Goal: Task Accomplishment & Management: Use online tool/utility

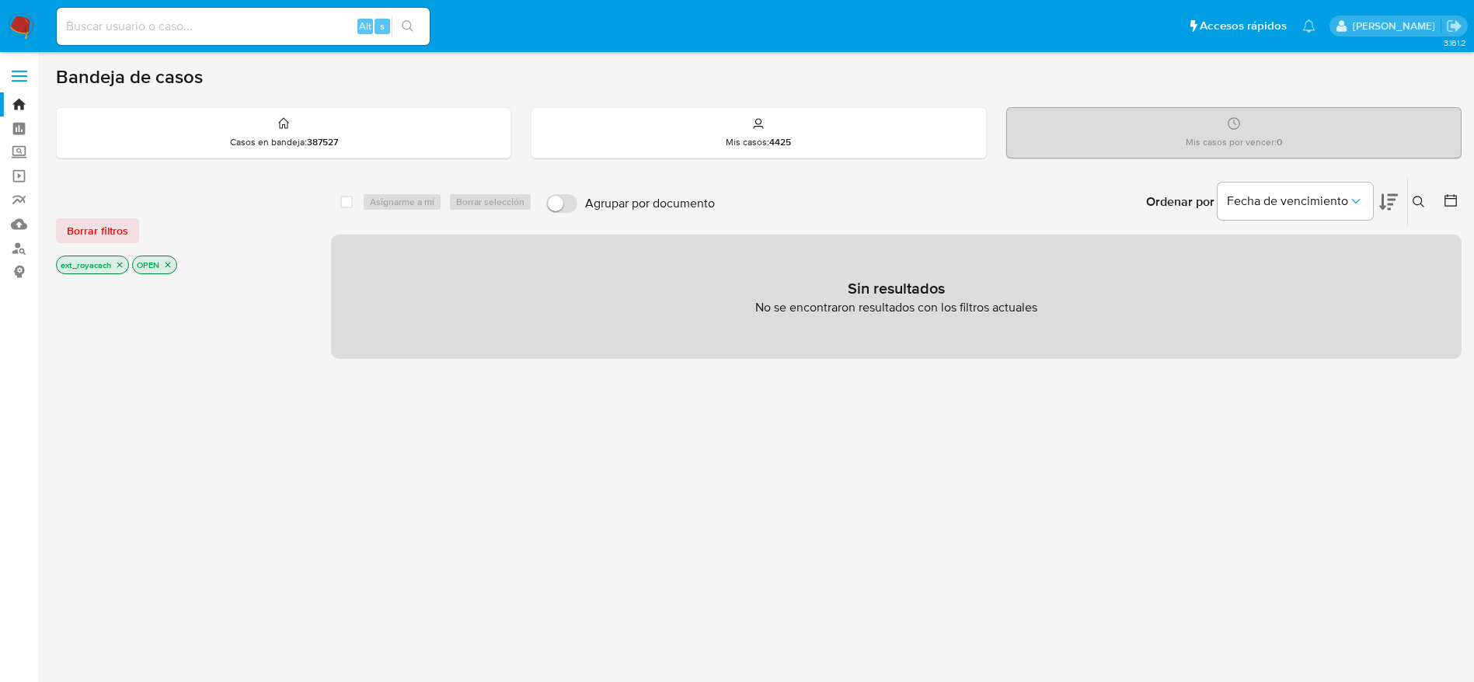
click at [116, 263] on icon "close-filter" at bounding box center [119, 264] width 9 height 9
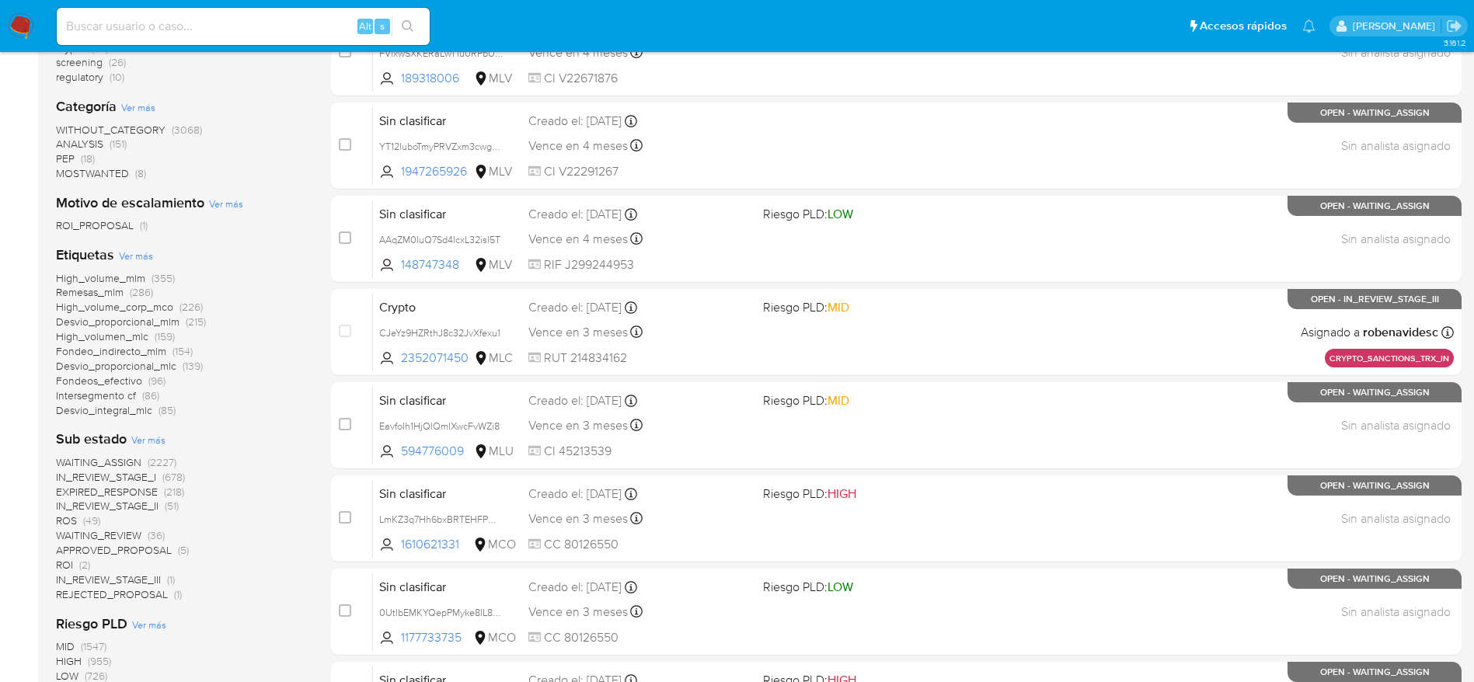
scroll to position [350, 0]
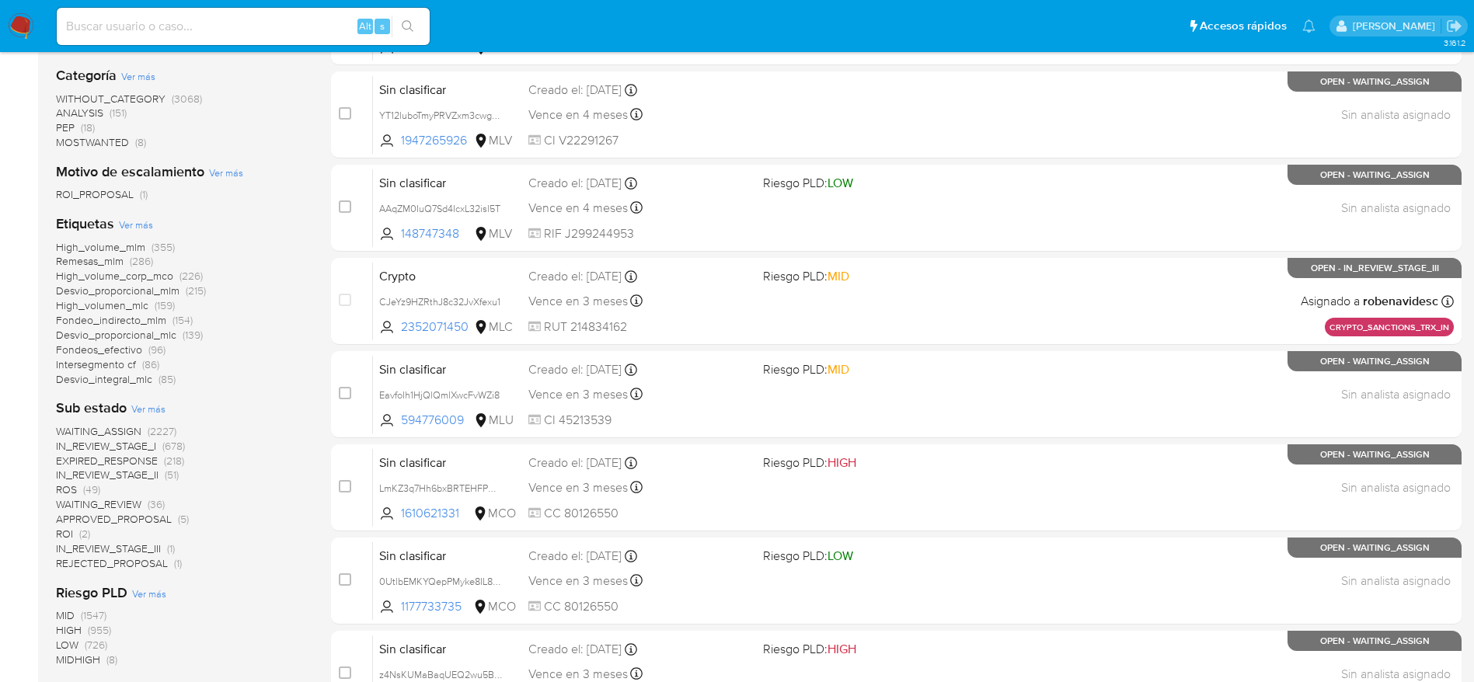
click at [111, 427] on span "WAITING_ASSIGN" at bounding box center [98, 432] width 85 height 16
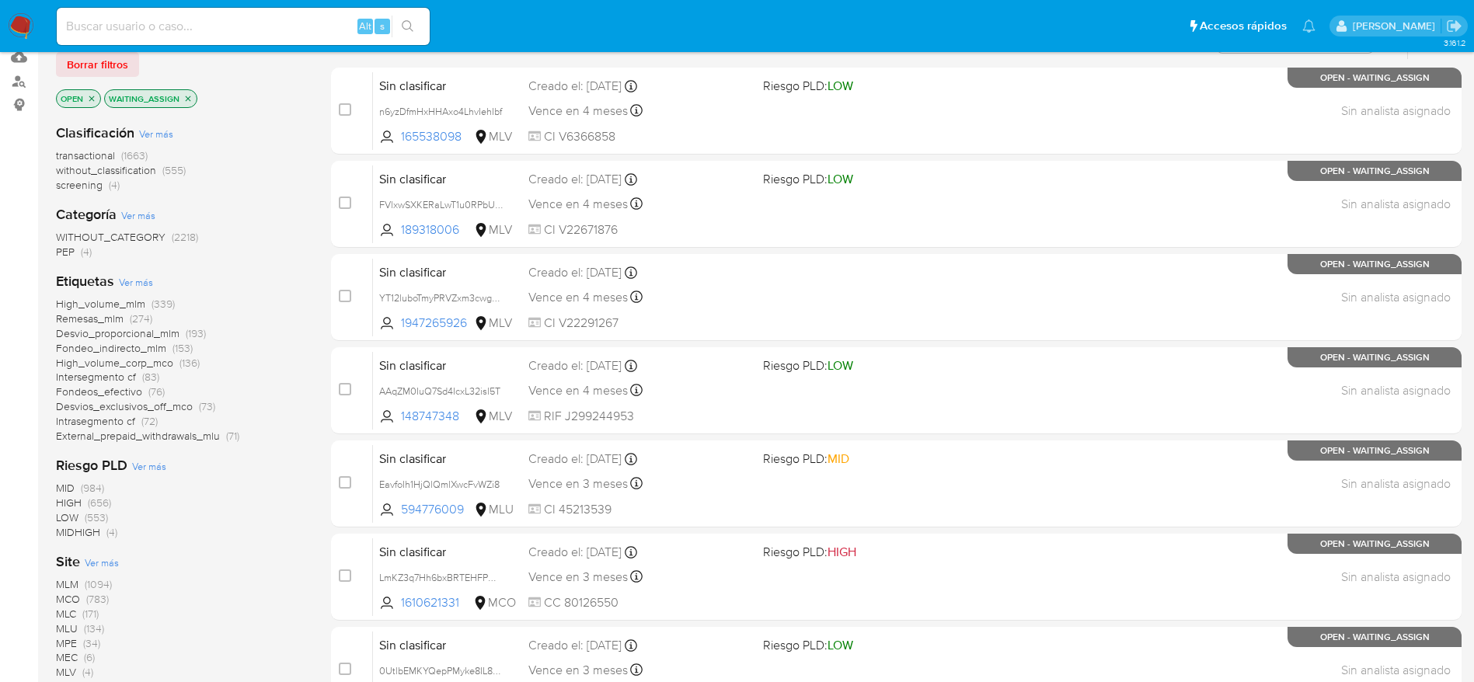
scroll to position [117, 0]
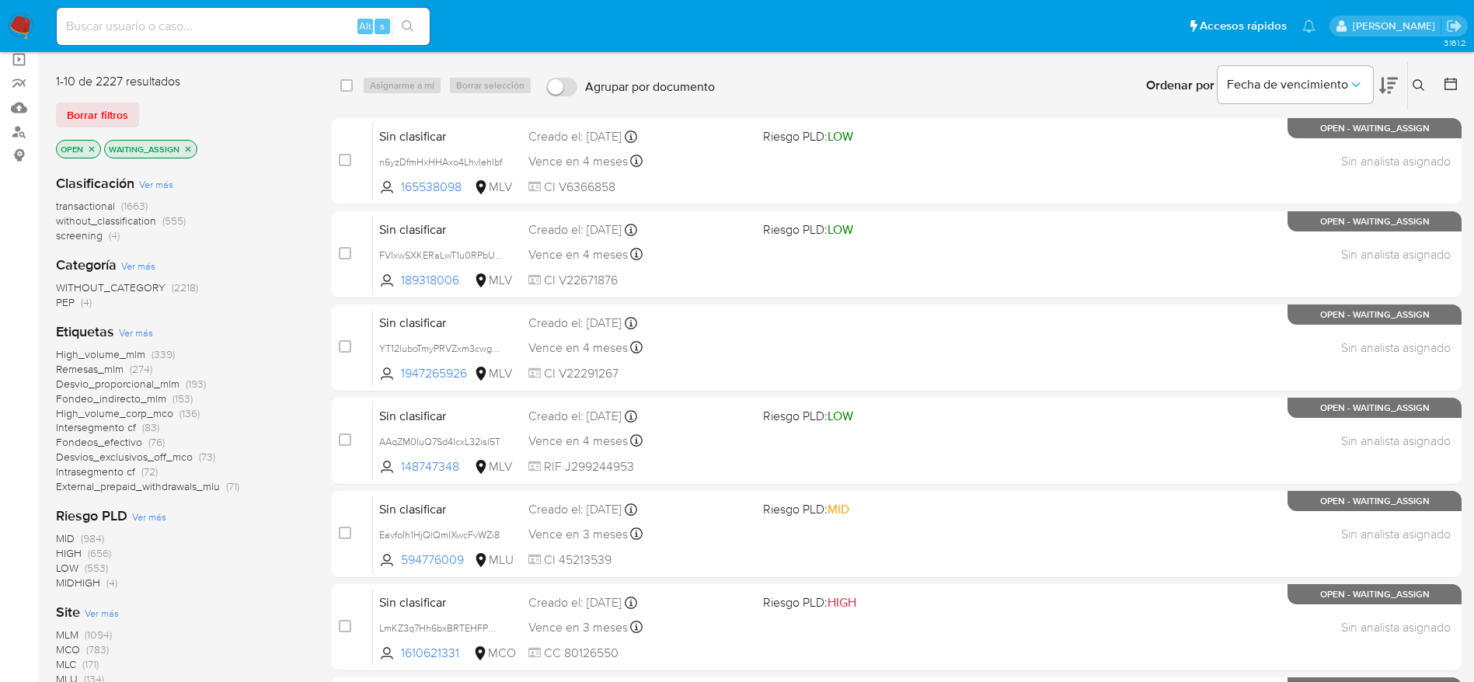
click at [79, 300] on span "PEP (4)" at bounding box center [74, 302] width 36 height 15
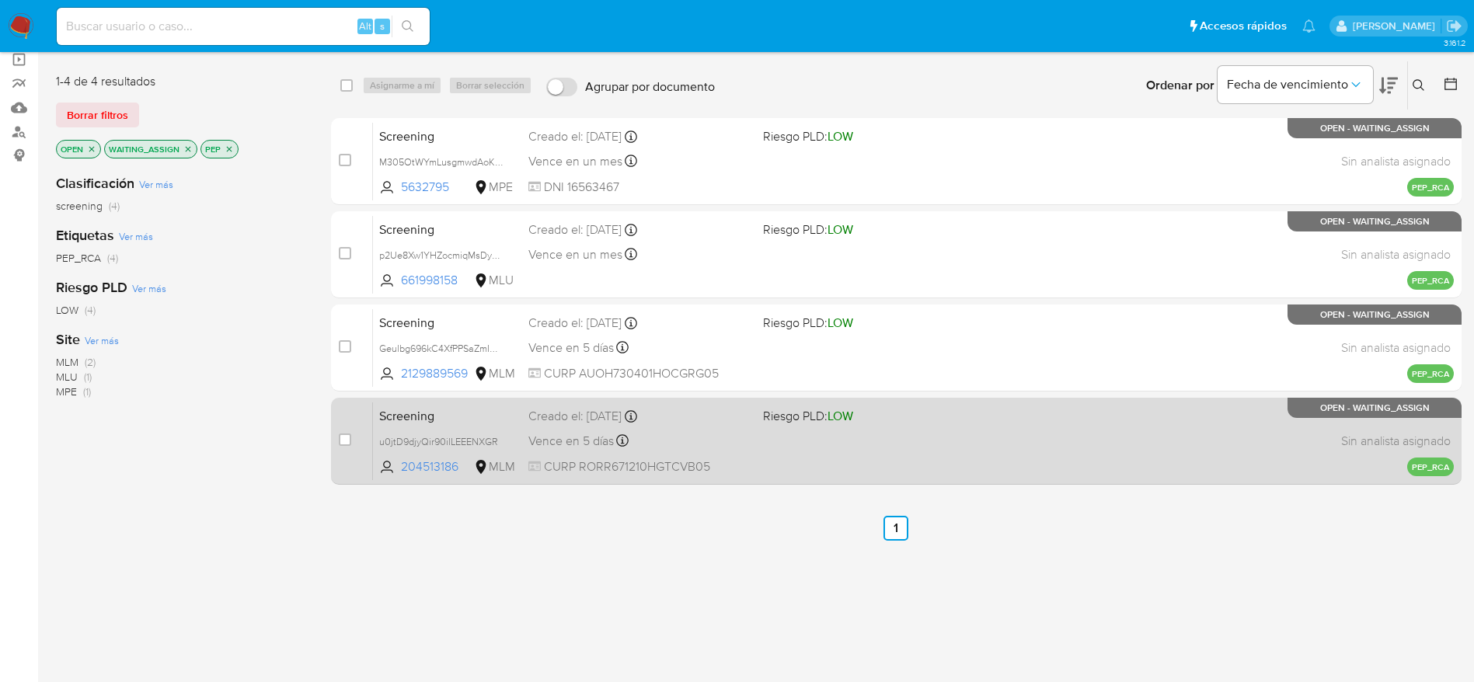
click at [704, 427] on div "Vence en 5 días Vence el 06/10/2025 10:16:07" at bounding box center [639, 441] width 222 height 21
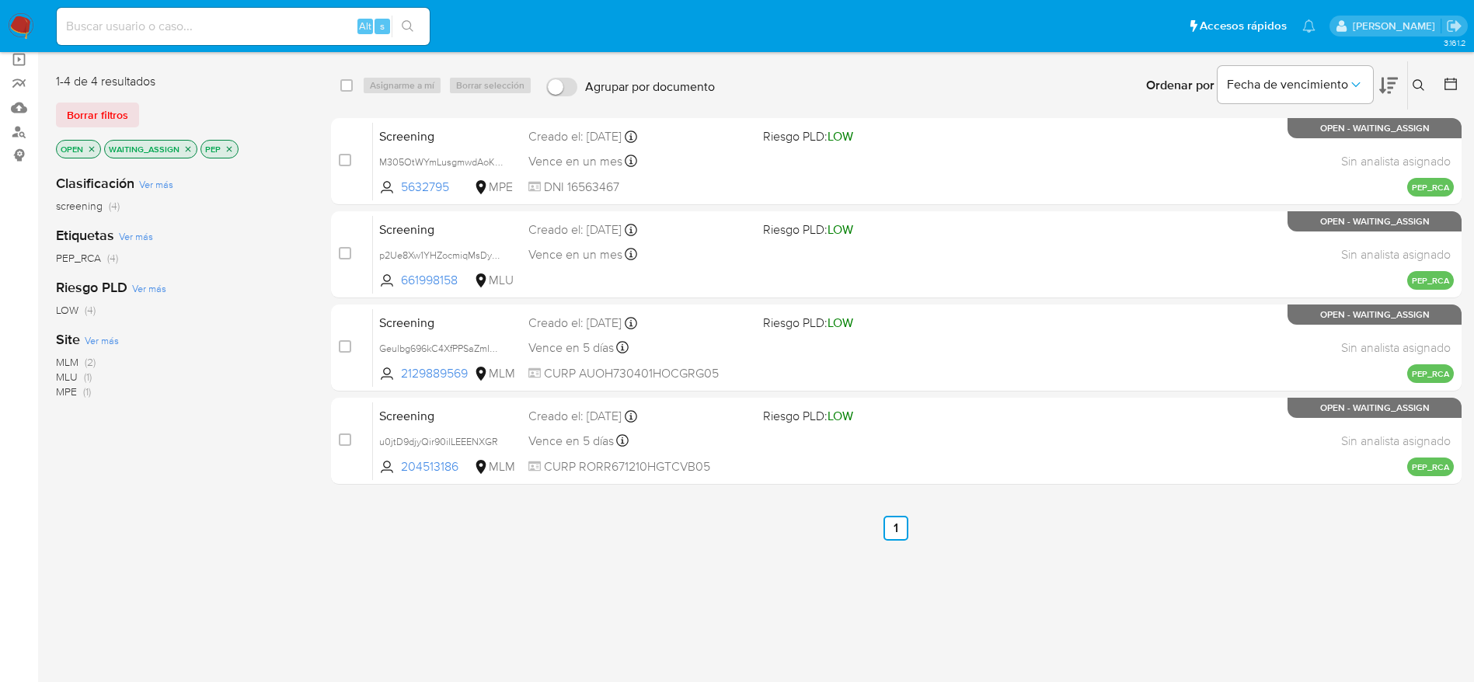
click at [186, 150] on icon "close-filter" at bounding box center [188, 148] width 5 height 5
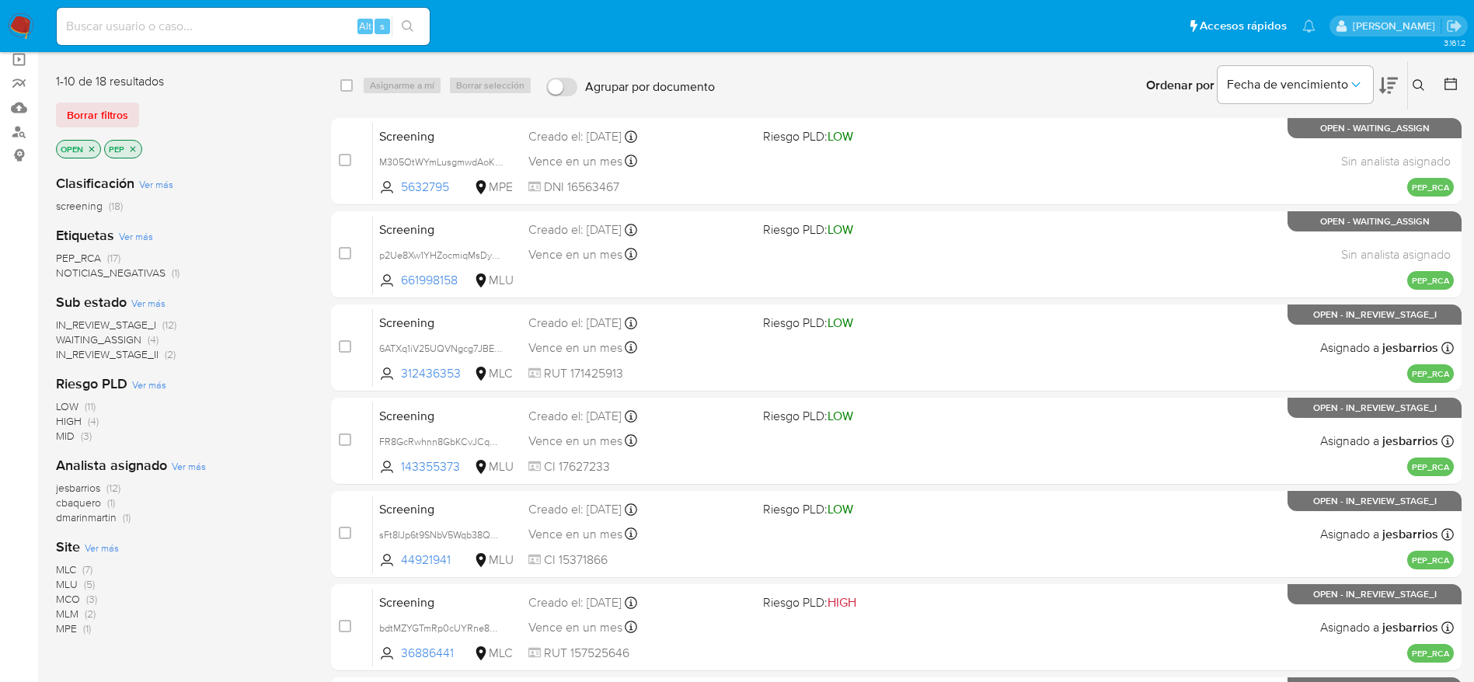
click at [178, 427] on span "Ver más" at bounding box center [189, 466] width 34 height 14
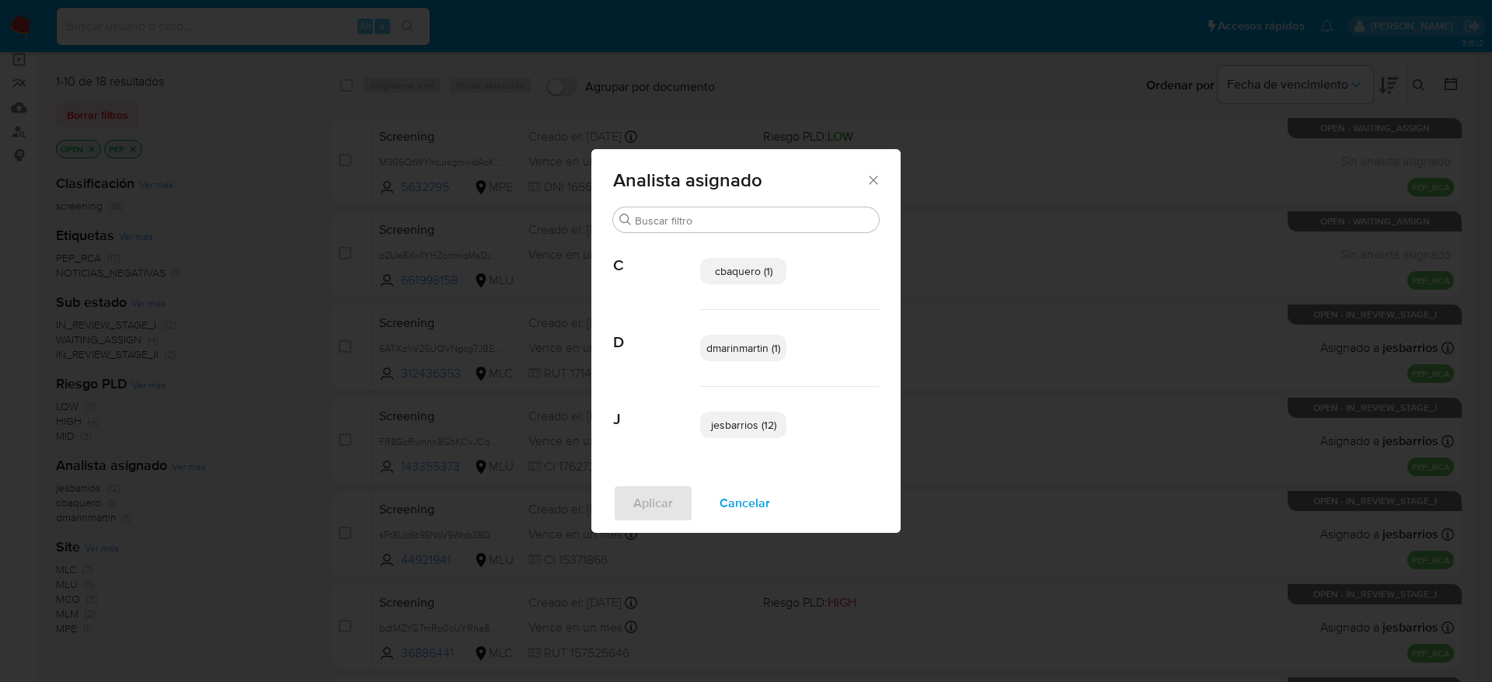
click at [734, 427] on span "Cancelar" at bounding box center [745, 503] width 51 height 34
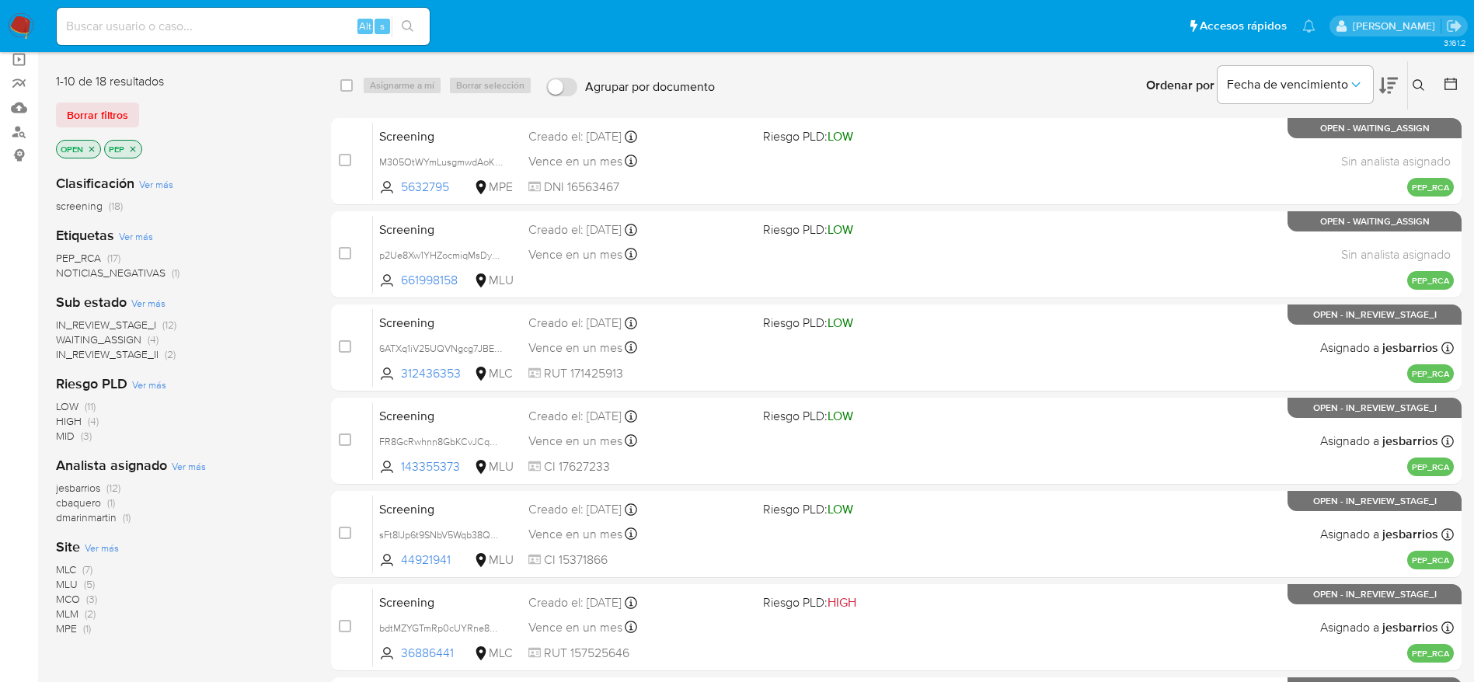
click at [136, 148] on icon "close-filter" at bounding box center [132, 149] width 9 height 9
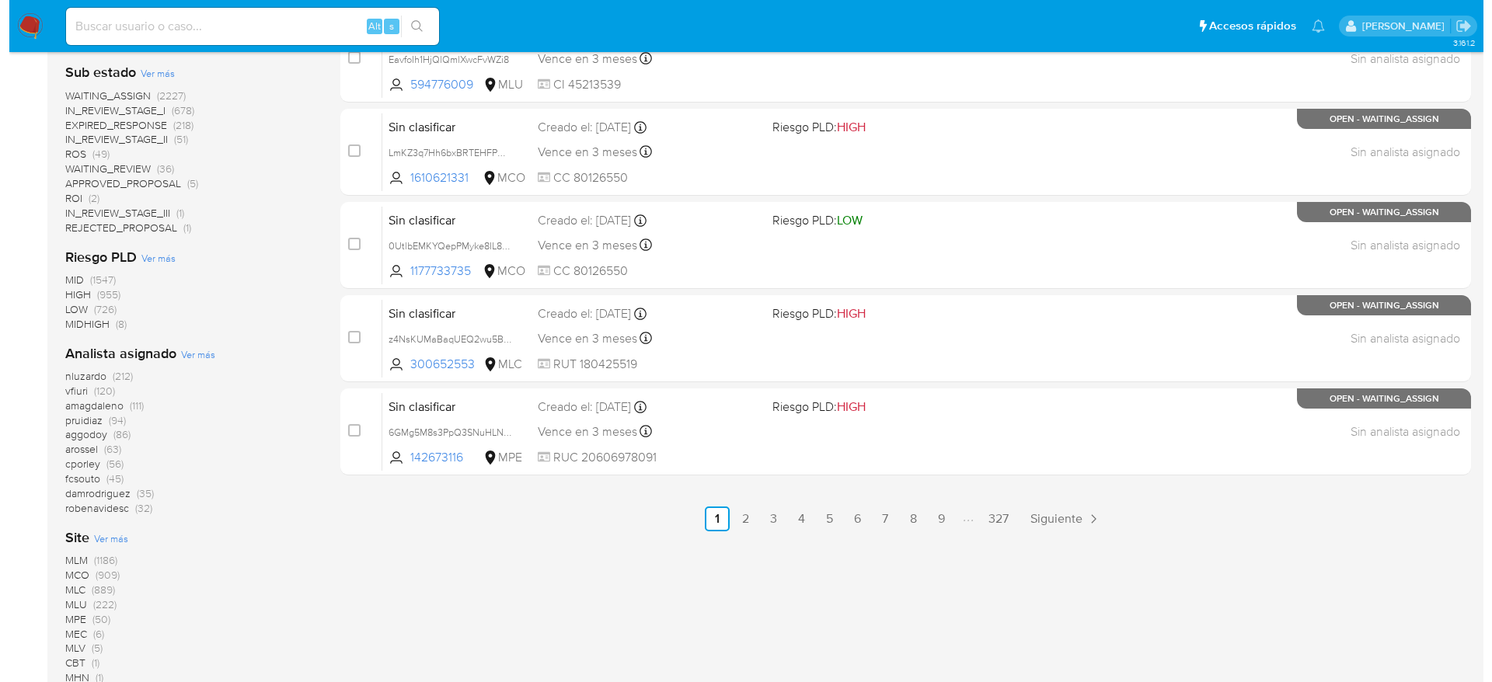
scroll to position [699, 0]
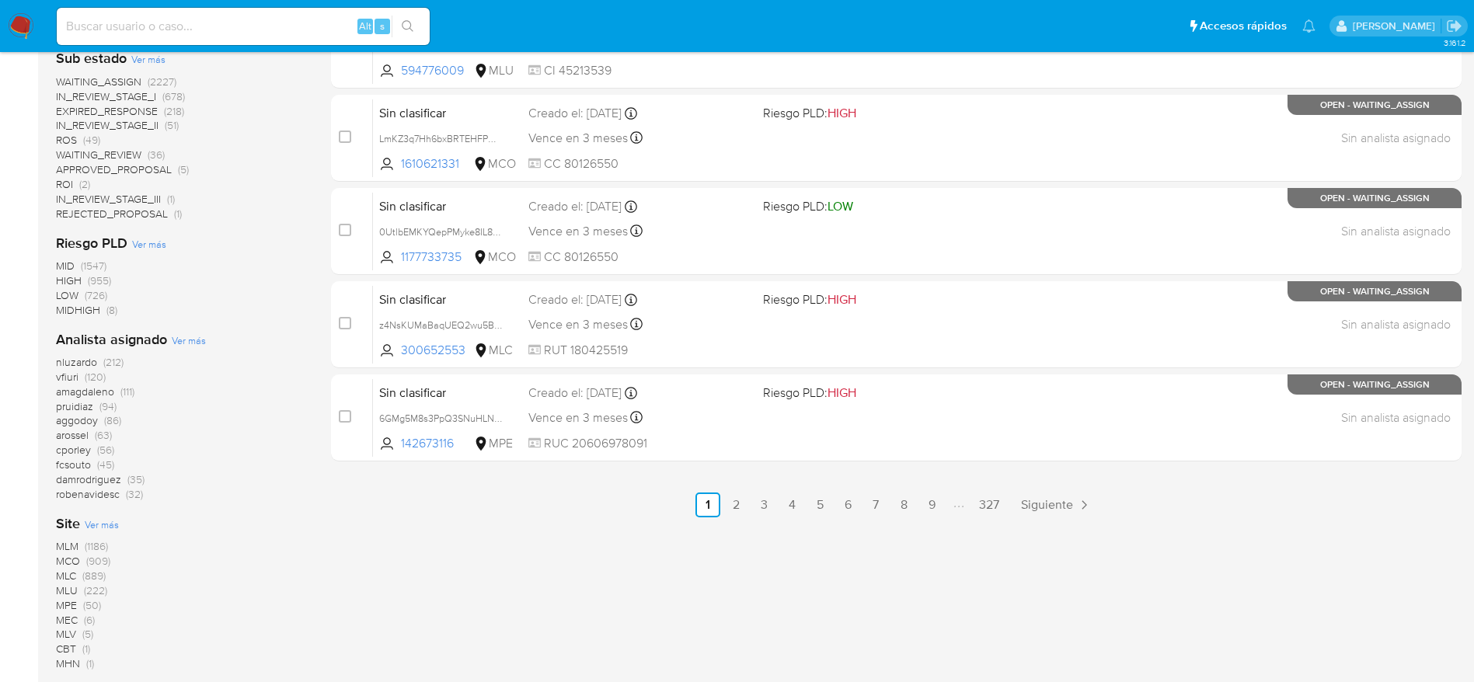
click at [193, 330] on div "Analista asignado Ver más nluzardo (212) vfiuri (120) amagdaleno (111) pruidiaz…" at bounding box center [181, 416] width 250 height 172
click at [195, 333] on span "Ver más" at bounding box center [189, 340] width 34 height 14
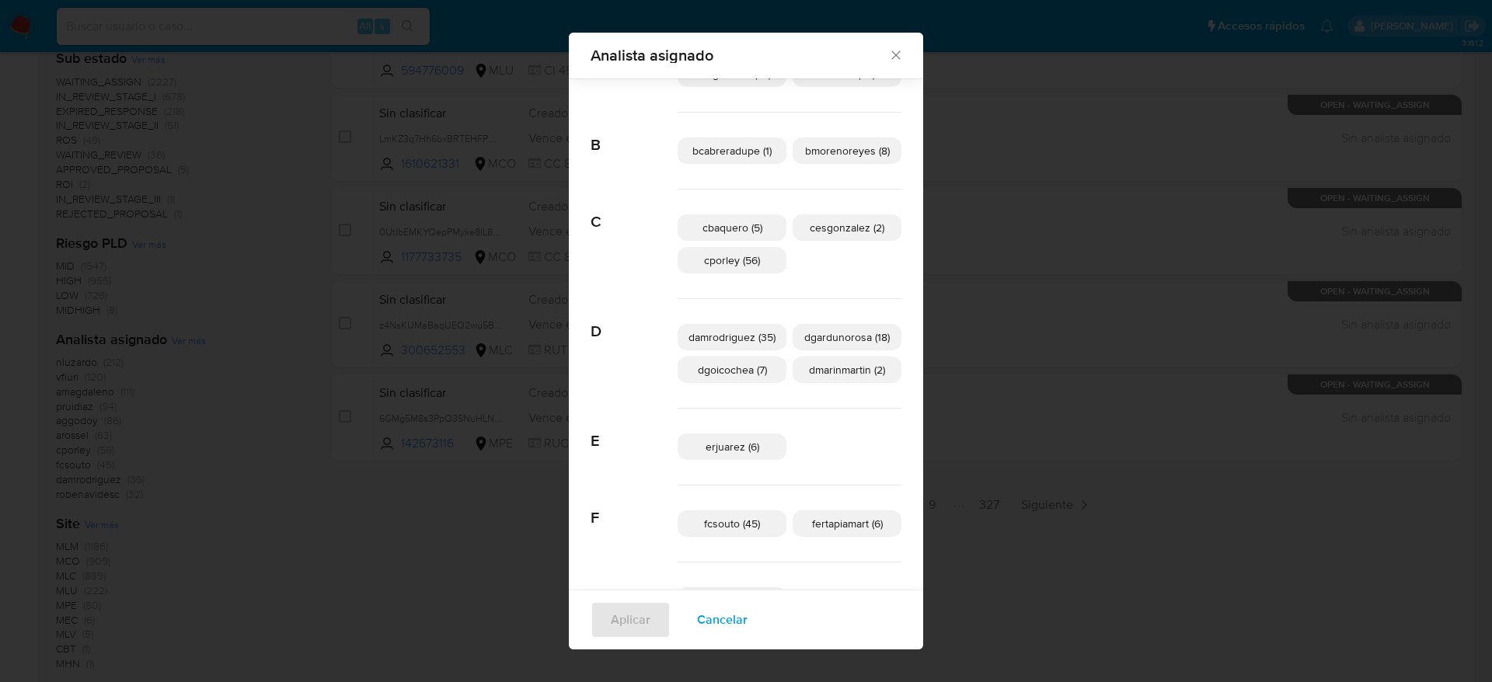
scroll to position [339, 0]
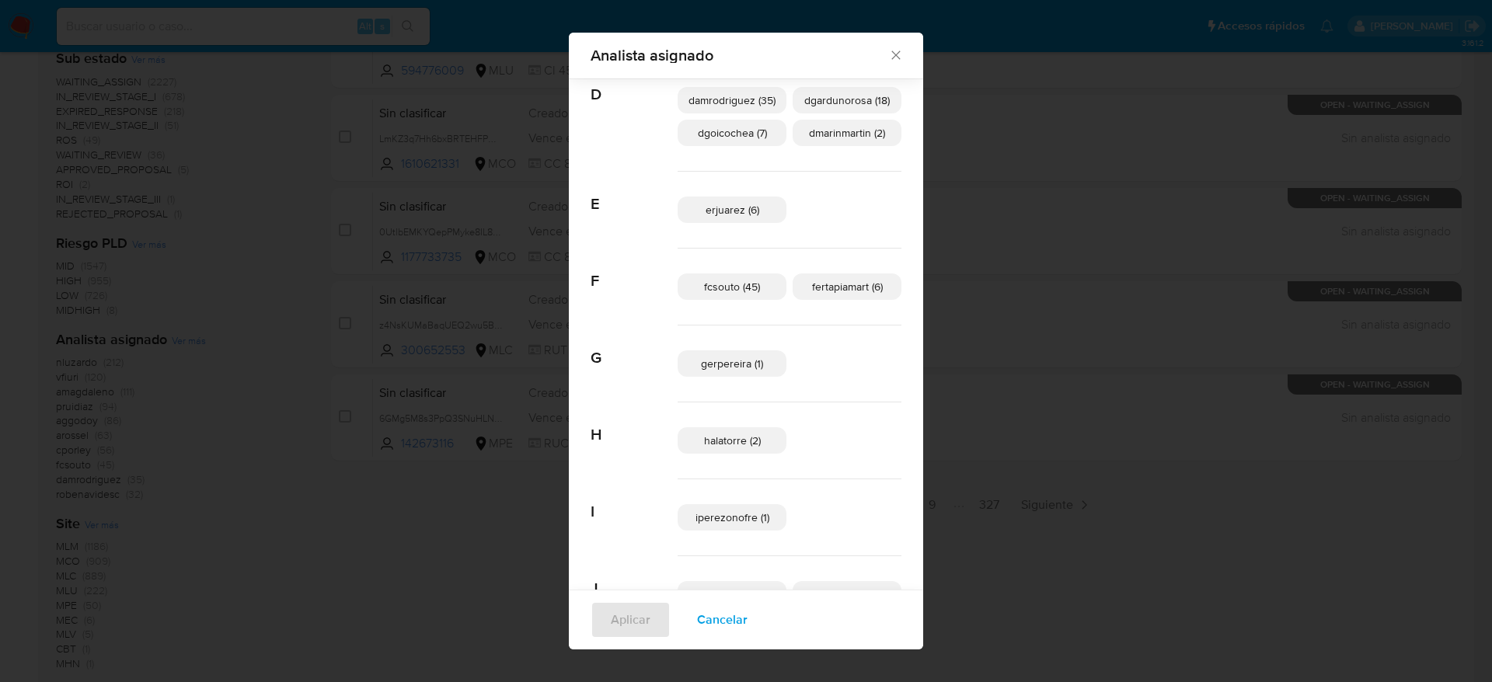
click at [738, 427] on span "Cancelar" at bounding box center [722, 620] width 51 height 34
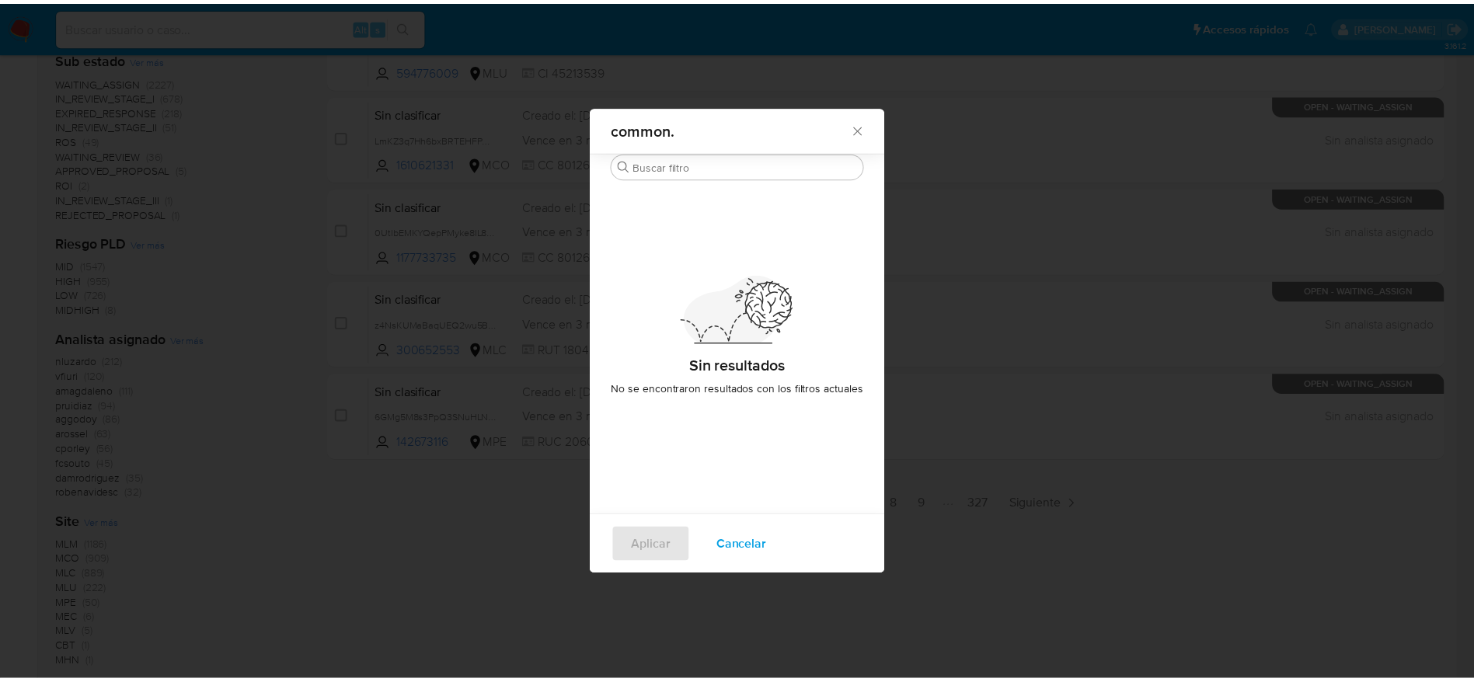
scroll to position [0, 0]
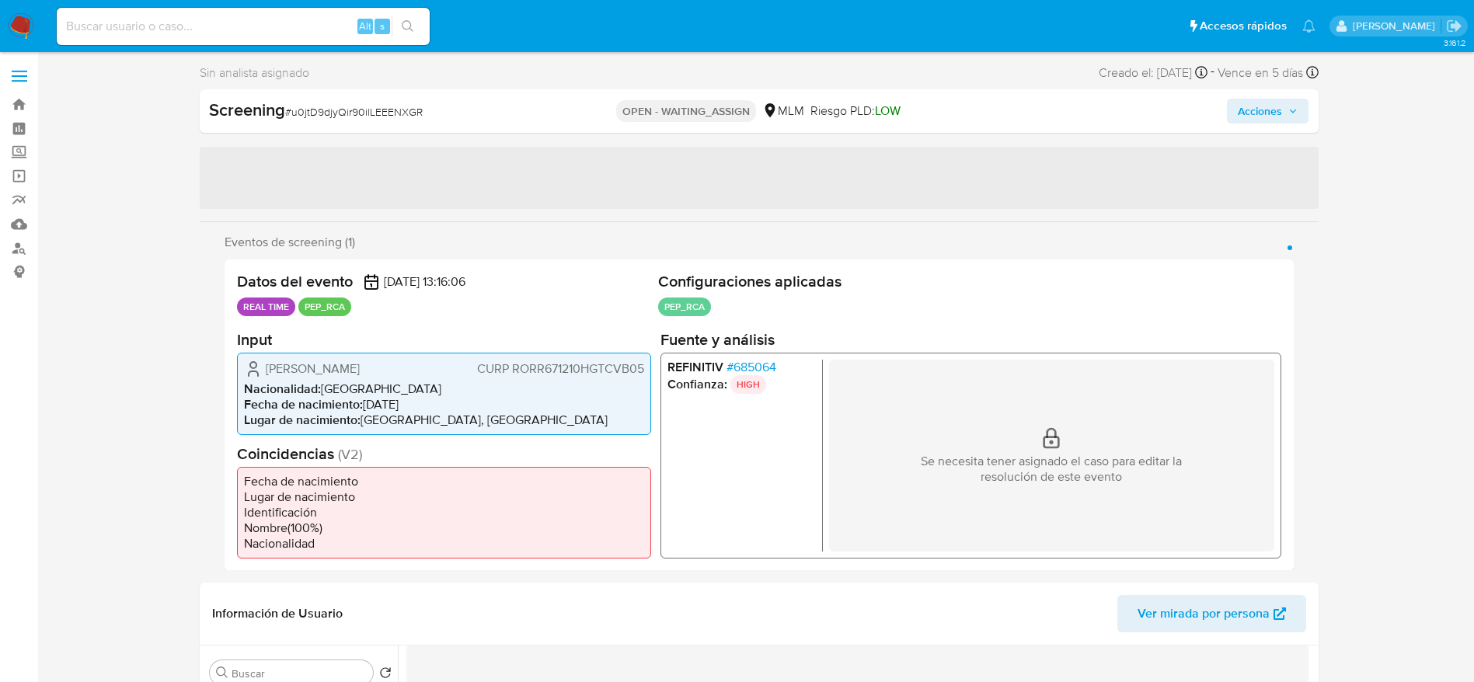
select select "10"
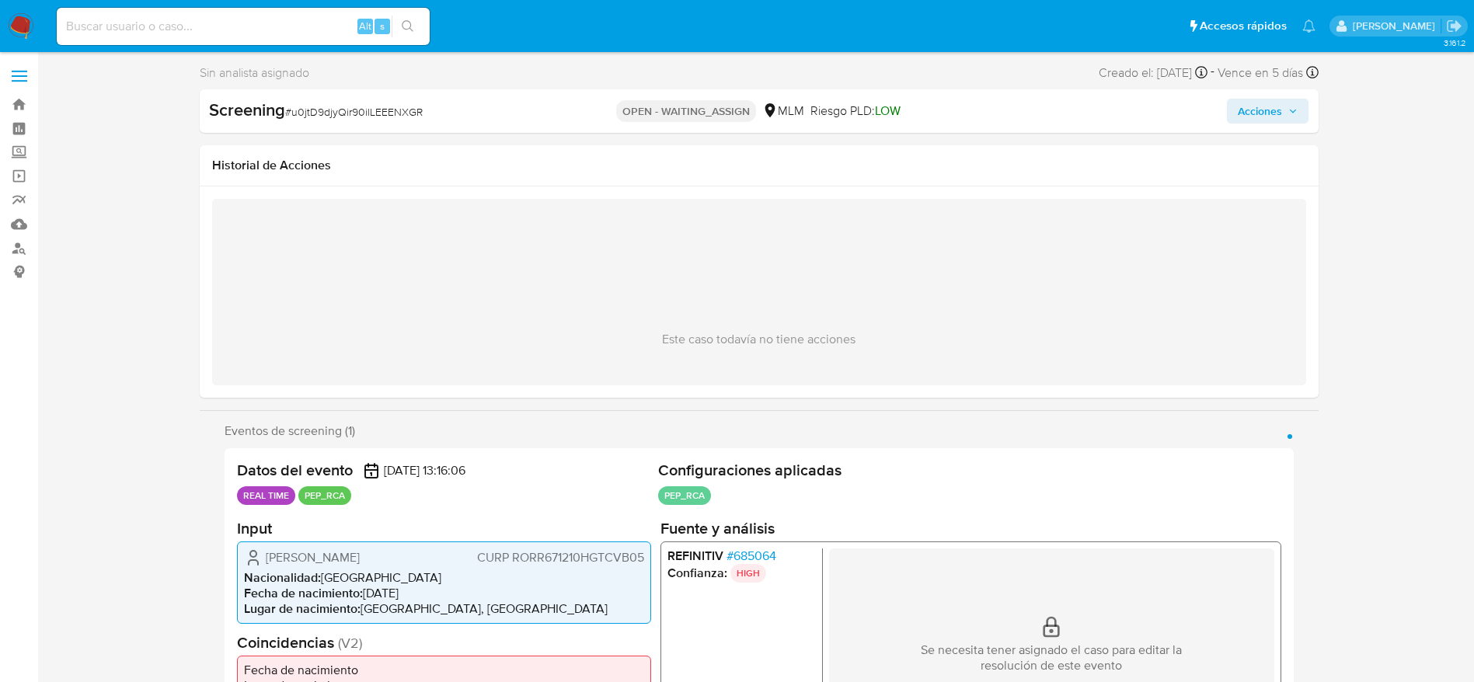
click at [776, 551] on span "# 685064" at bounding box center [751, 556] width 50 height 16
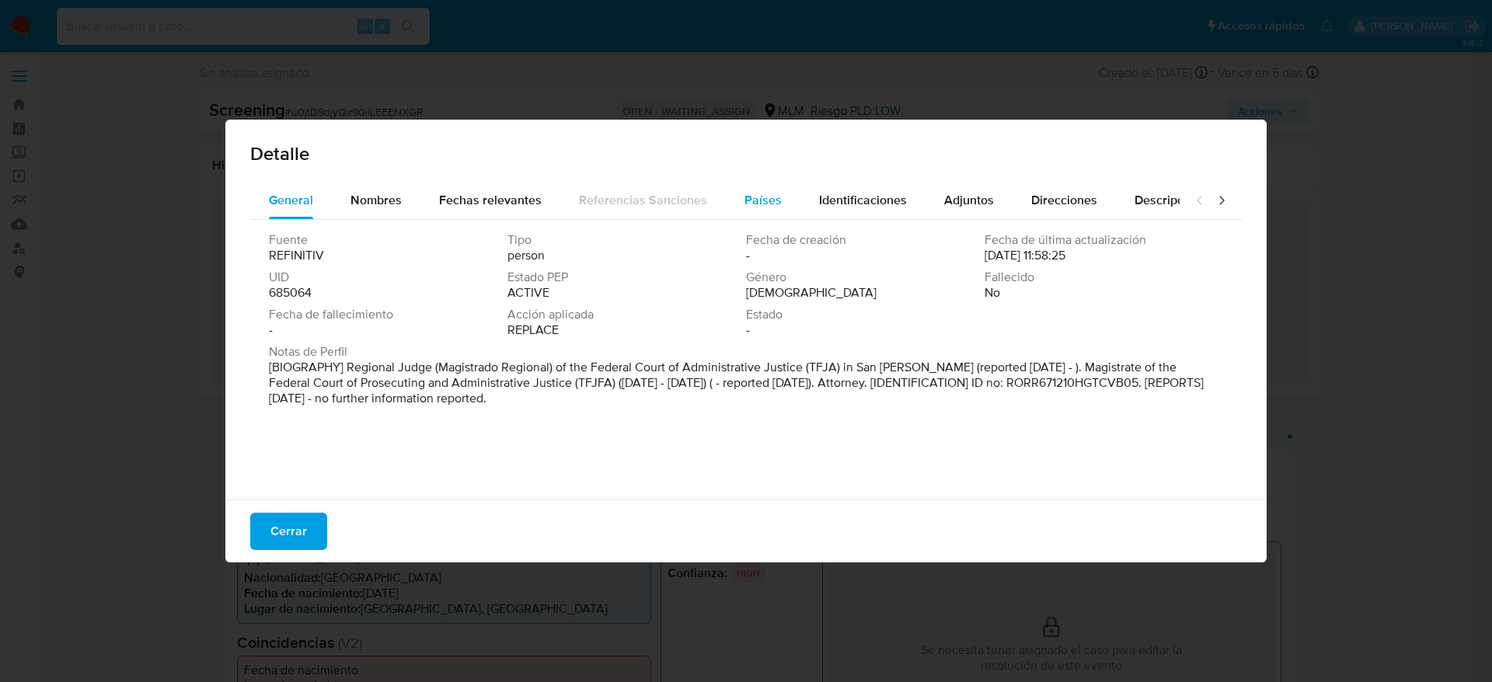
click at [739, 193] on button "Países" at bounding box center [763, 200] width 75 height 37
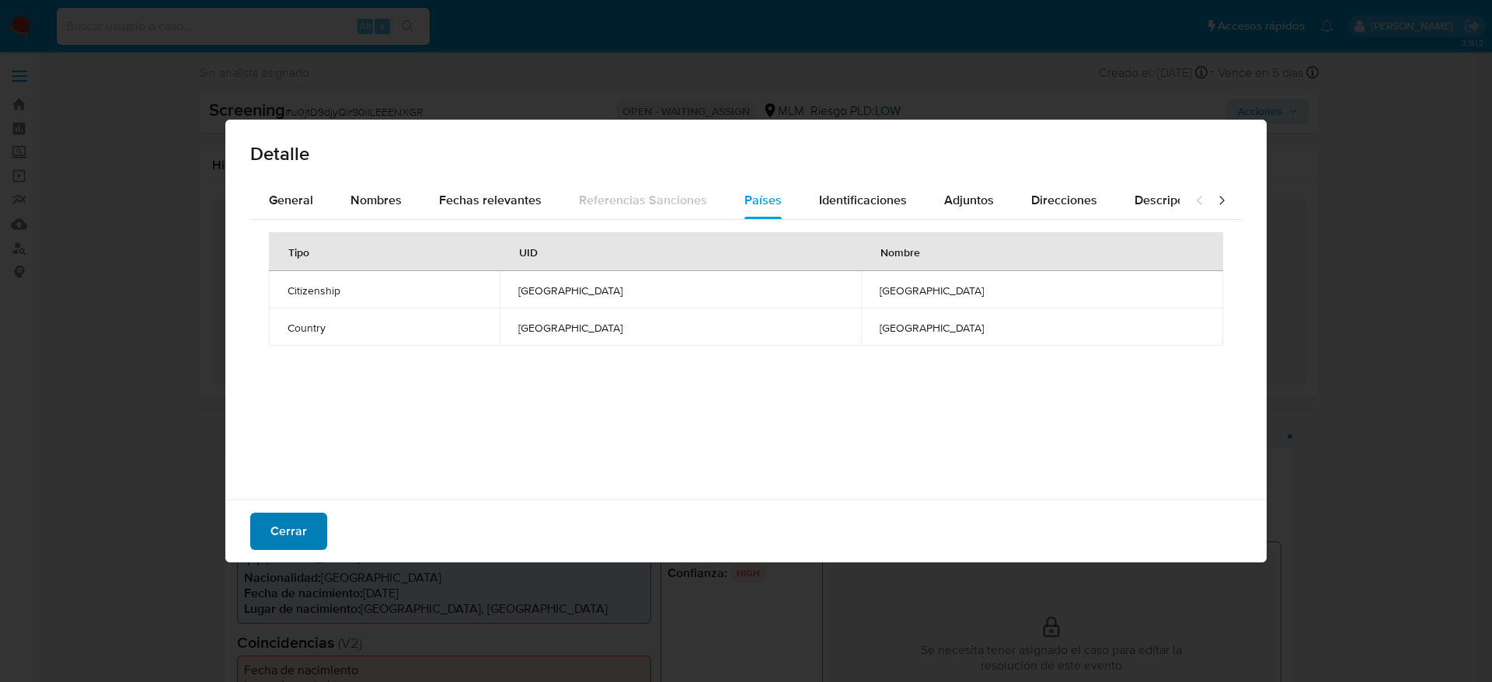
click at [322, 524] on button "Cerrar" at bounding box center [288, 531] width 77 height 37
